Goal: Task Accomplishment & Management: Use online tool/utility

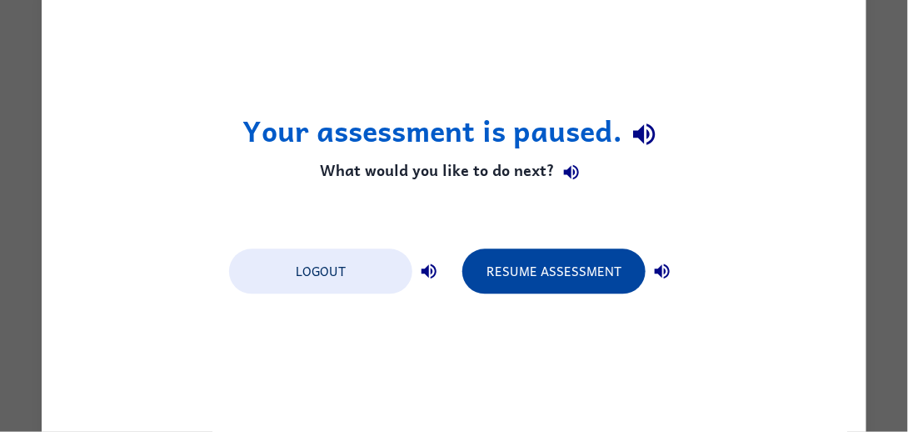
click at [556, 280] on button "Resume Assessment" at bounding box center [553, 271] width 183 height 45
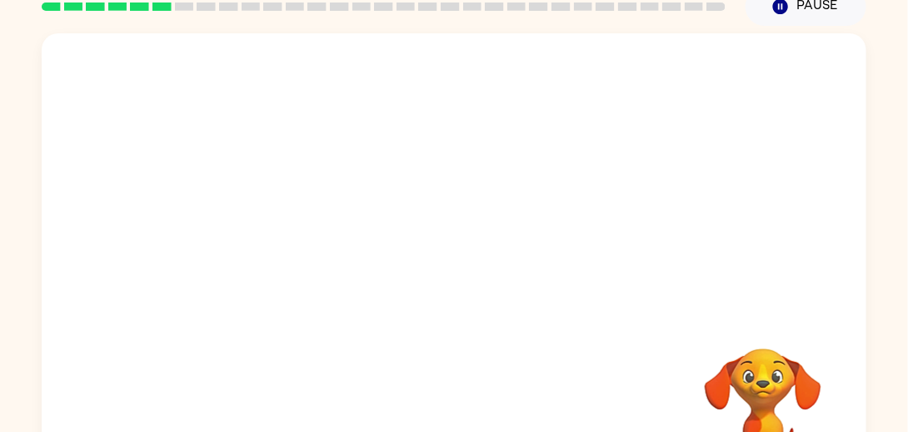
click at [777, 365] on video "Your browser must support playing .mp4 files to use Literably. Please try using…" at bounding box center [763, 405] width 167 height 167
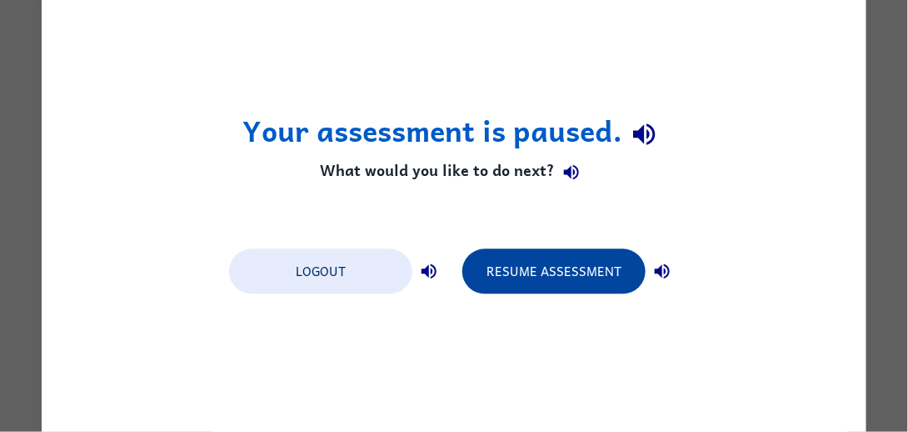
click at [583, 270] on button "Resume Assessment" at bounding box center [553, 271] width 183 height 45
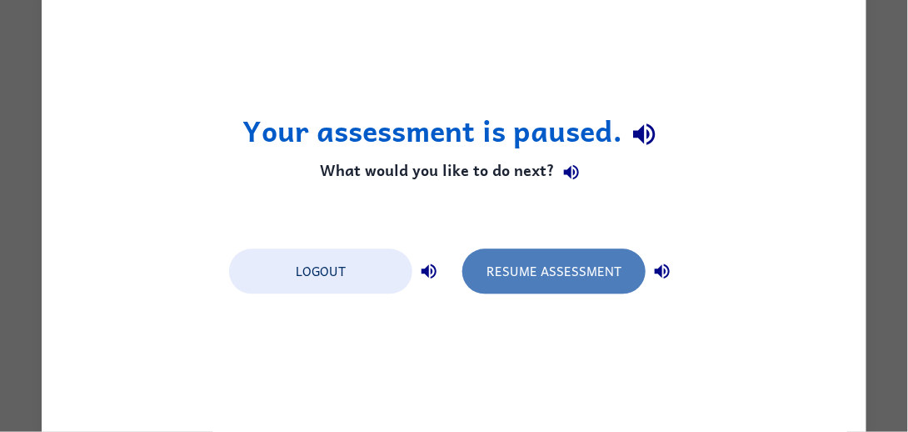
click at [560, 249] on button "Resume Assessment" at bounding box center [553, 271] width 183 height 45
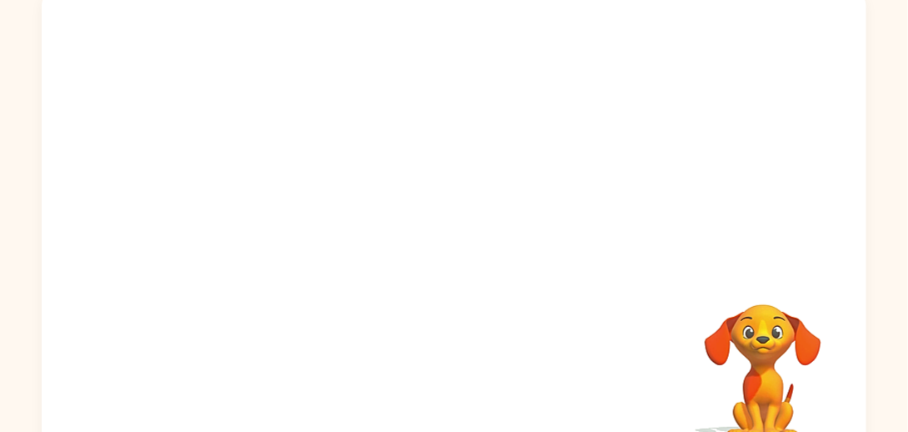
scroll to position [127, 0]
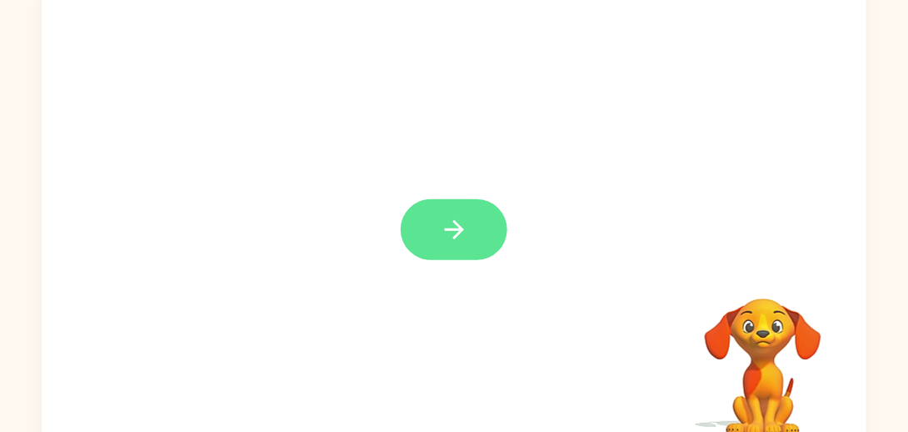
click at [463, 219] on icon "button" at bounding box center [454, 229] width 29 height 29
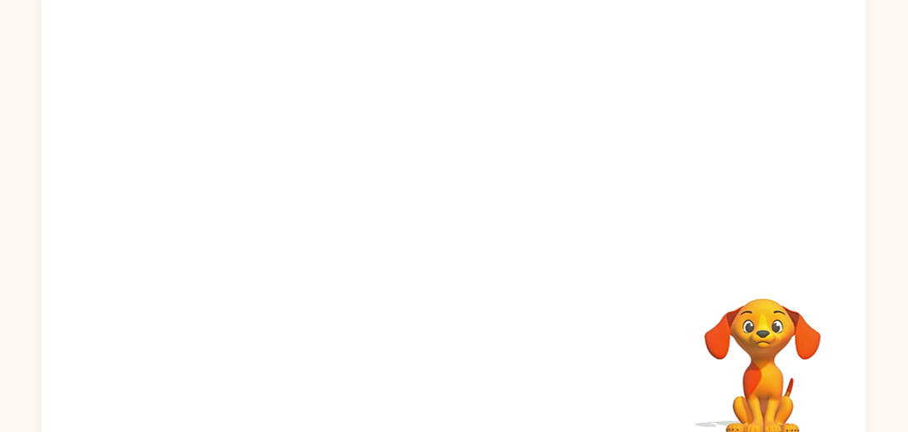
click at [448, 224] on div at bounding box center [454, 123] width 825 height 280
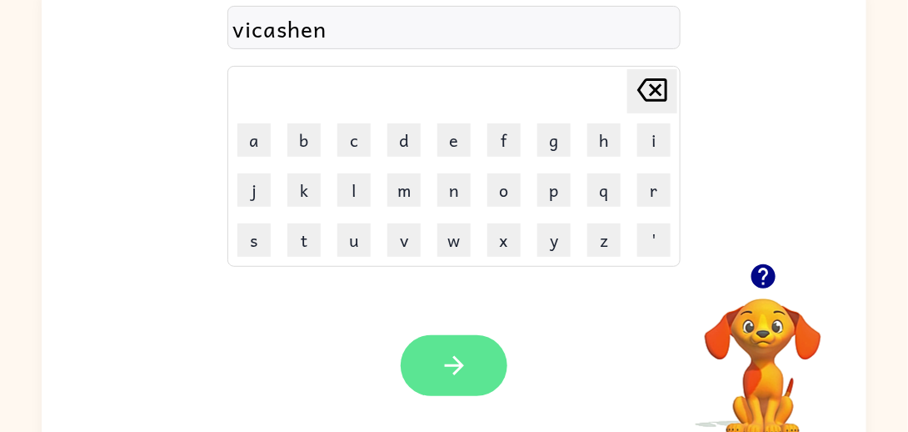
click at [492, 362] on button "button" at bounding box center [454, 365] width 107 height 61
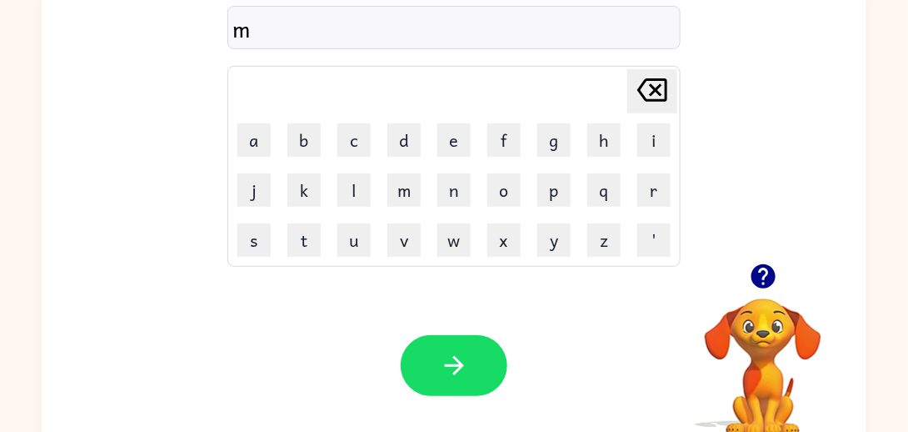
click at [495, 362] on button "button" at bounding box center [454, 365] width 107 height 61
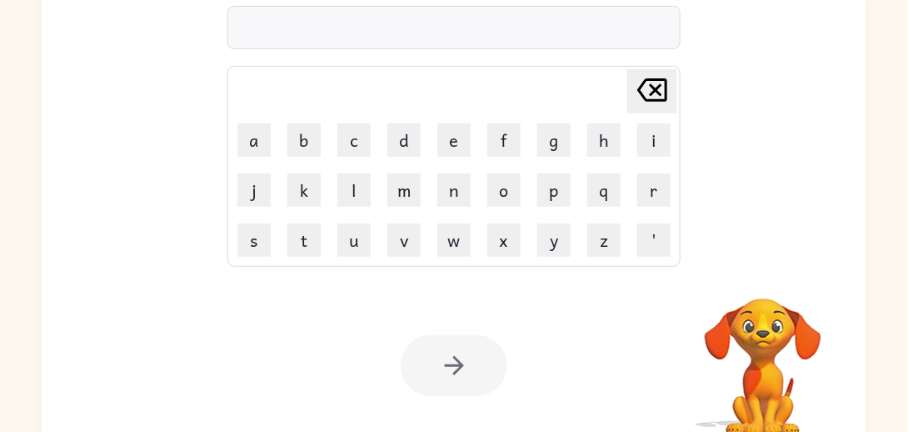
click at [530, 362] on div "Your browser must support playing .mp4 files to use Literably. Please try using…" at bounding box center [454, 365] width 825 height 187
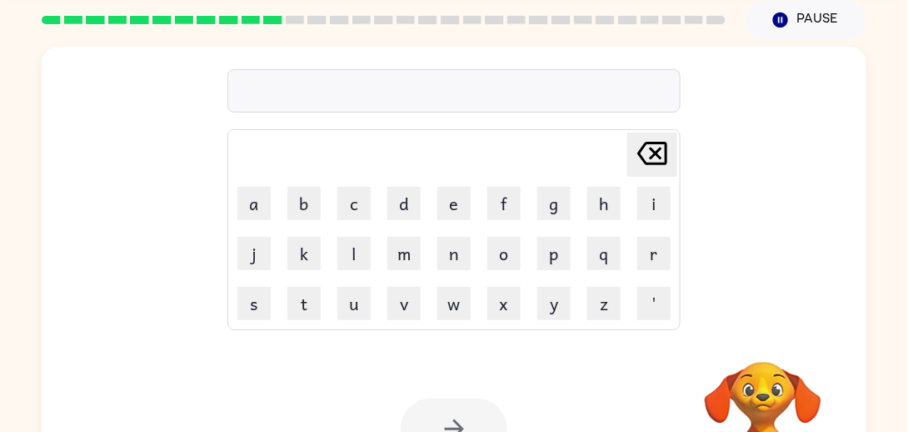
scroll to position [65, 0]
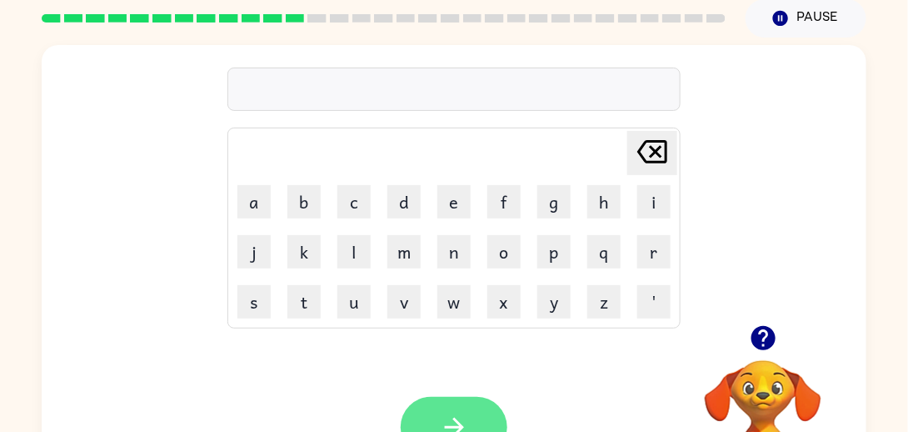
click at [462, 414] on icon "button" at bounding box center [454, 426] width 29 height 29
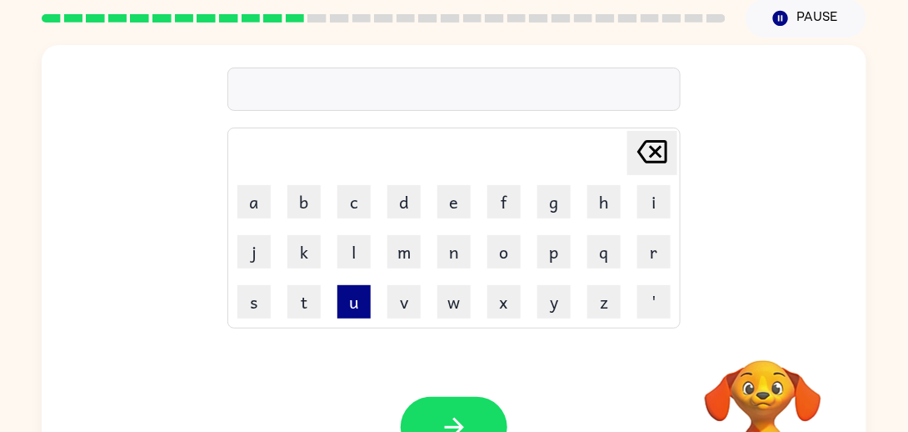
click at [352, 309] on button "u" at bounding box center [353, 301] width 33 height 33
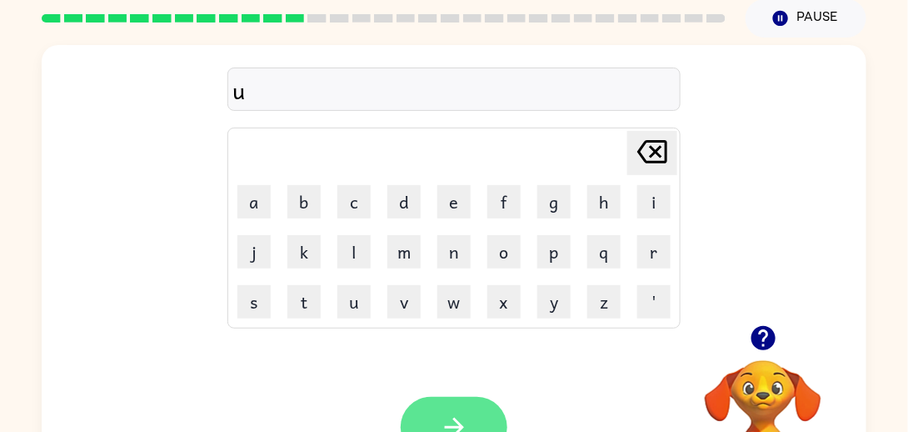
click at [442, 407] on button "button" at bounding box center [454, 427] width 107 height 61
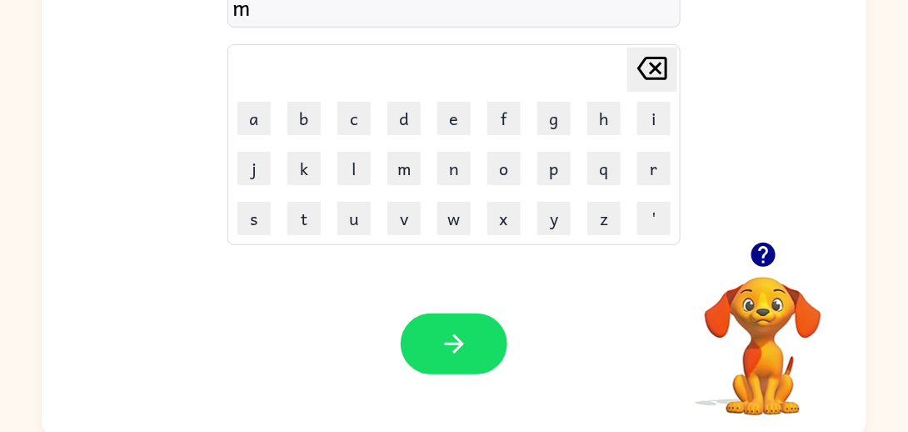
scroll to position [154, 0]
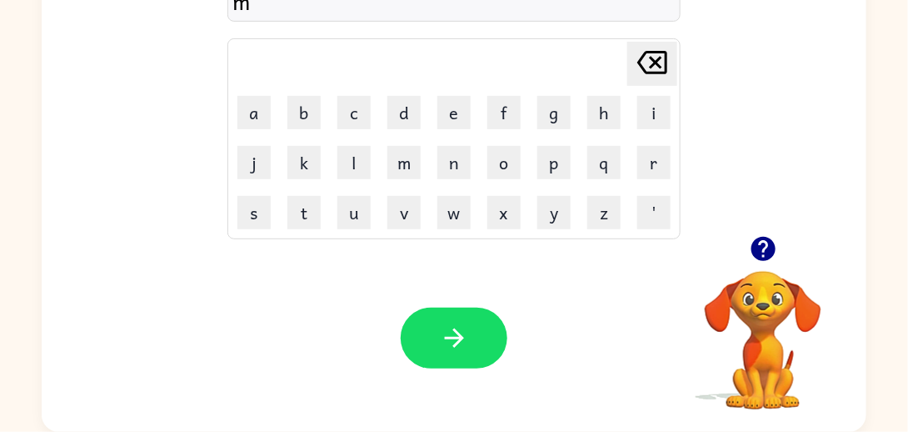
click at [351, 10] on div "m" at bounding box center [453, 0] width 443 height 35
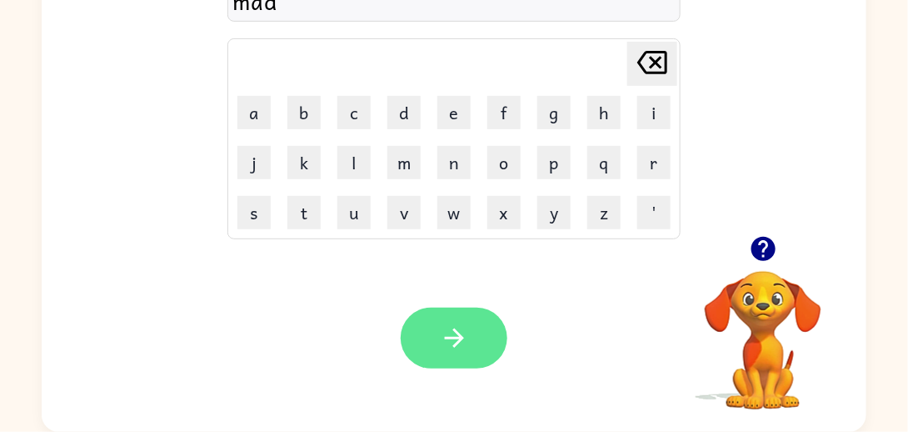
click at [482, 322] on button "button" at bounding box center [454, 337] width 107 height 61
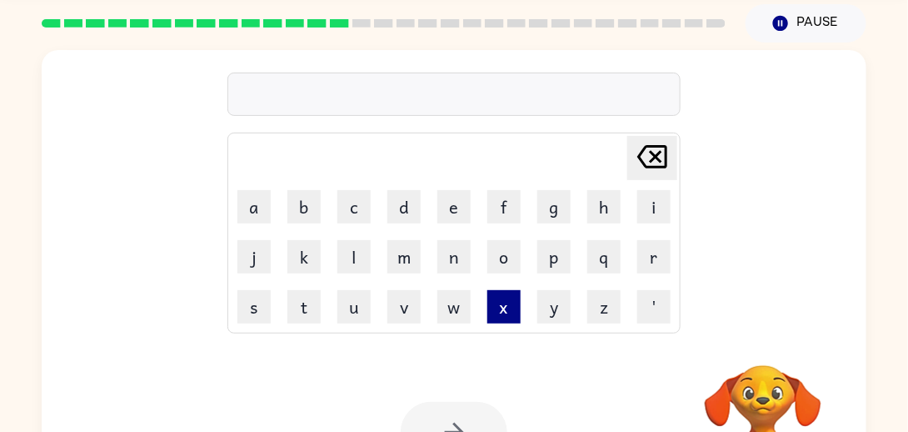
scroll to position [61, 0]
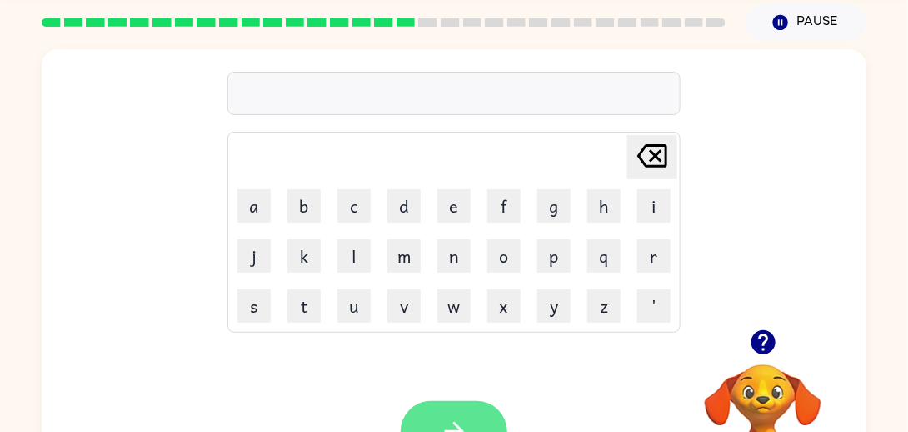
click at [416, 412] on button "button" at bounding box center [454, 431] width 107 height 61
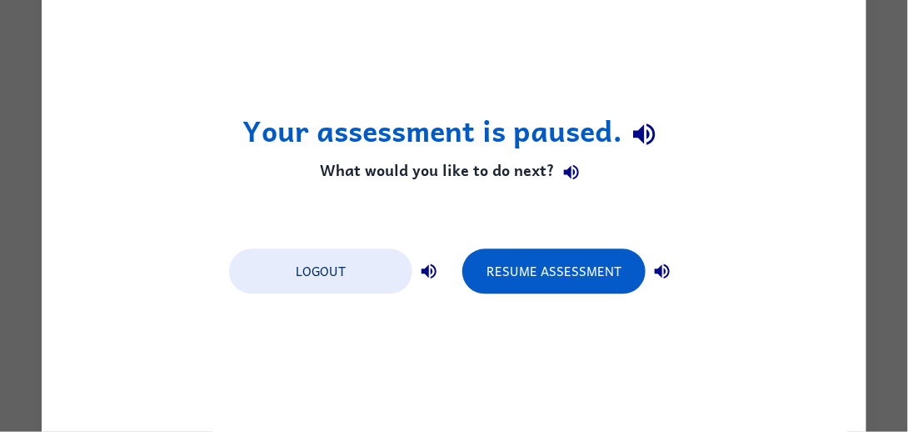
scroll to position [0, 0]
click at [564, 307] on div "Your assessment is paused. What would you like to do next? Logout Resume Assess…" at bounding box center [454, 216] width 825 height 476
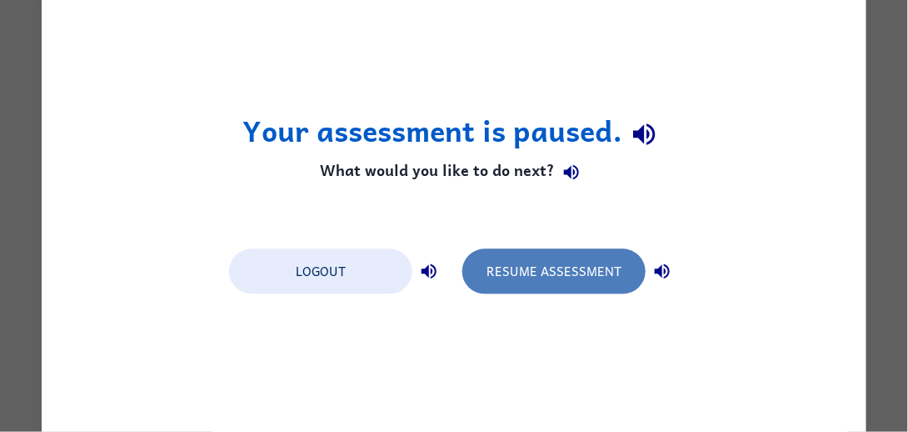
click at [554, 279] on button "Resume Assessment" at bounding box center [553, 271] width 183 height 45
